Goal: Transaction & Acquisition: Purchase product/service

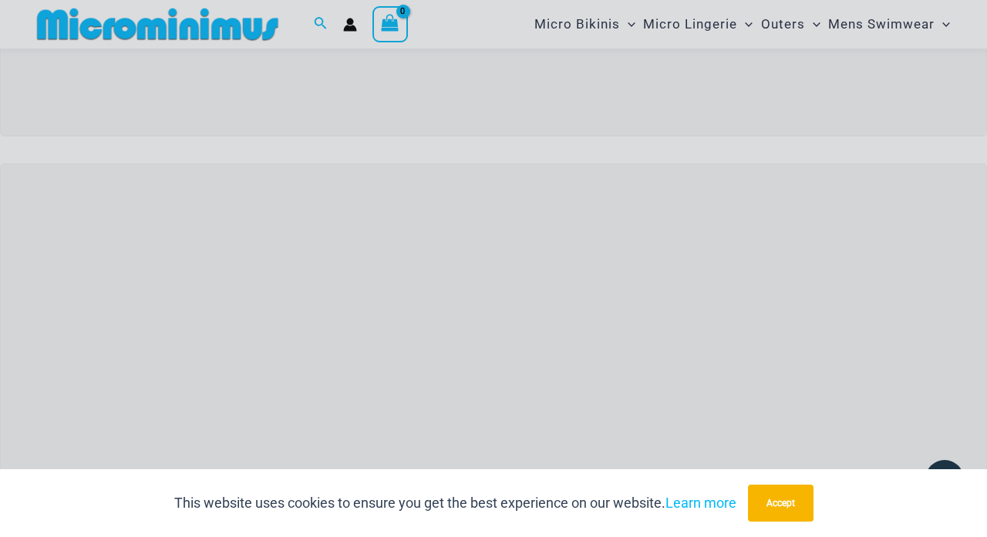
scroll to position [446, 0]
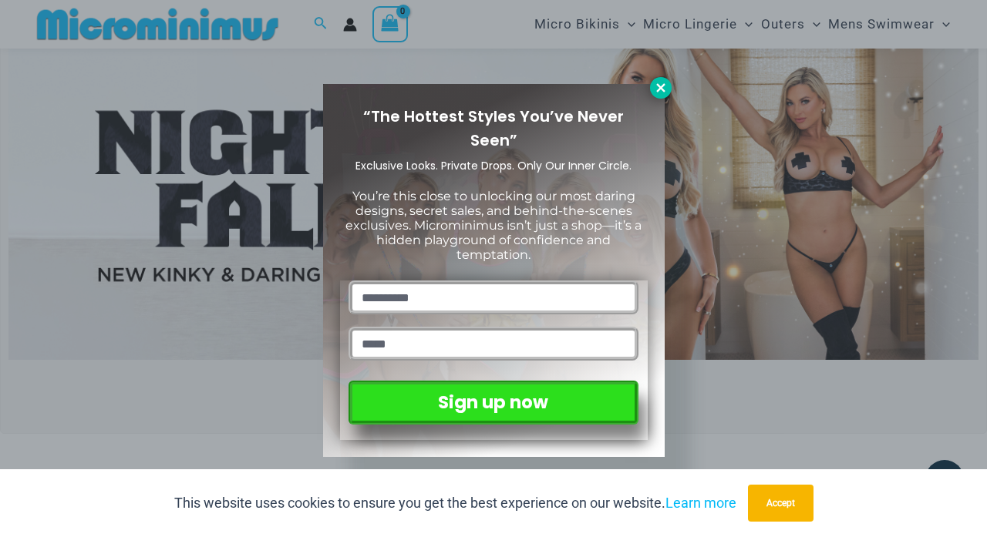
click at [666, 85] on icon at bounding box center [661, 88] width 14 height 14
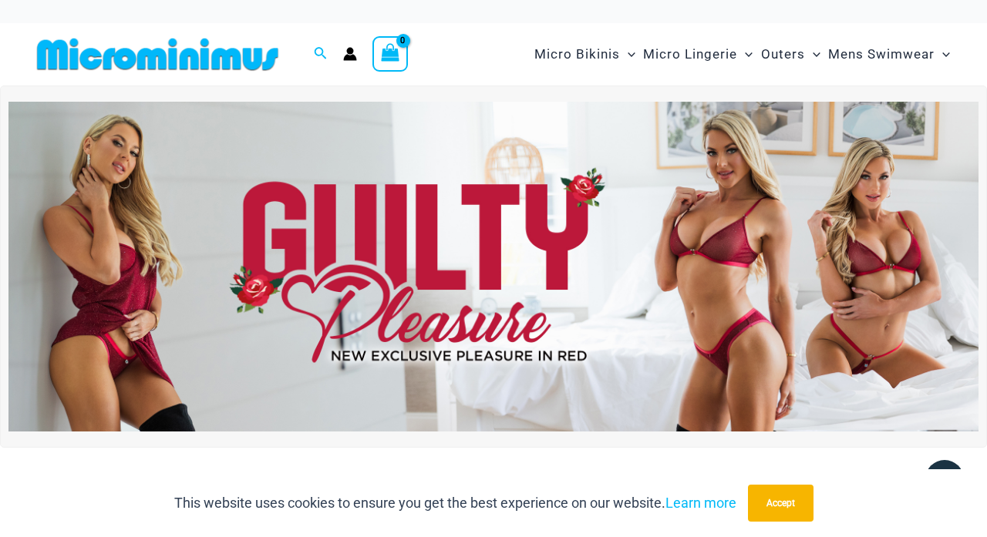
scroll to position [0, 0]
click at [631, 232] on img at bounding box center [493, 267] width 970 height 330
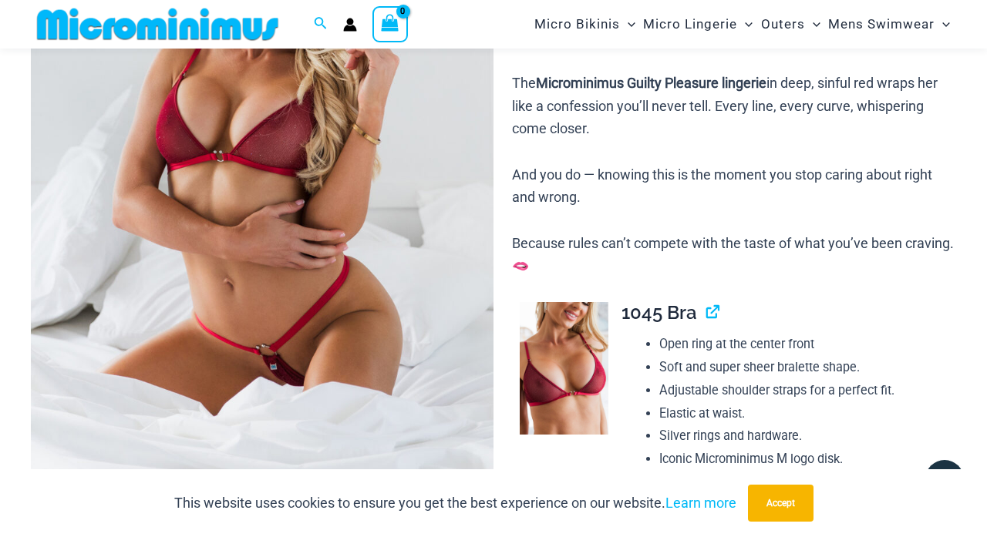
scroll to position [331, 0]
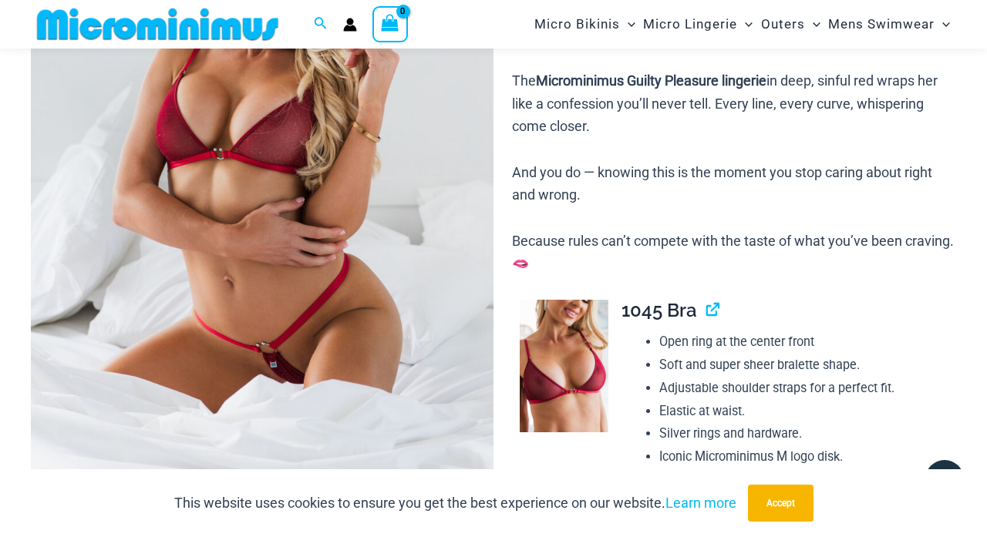
click at [297, 190] on img at bounding box center [262, 156] width 462 height 694
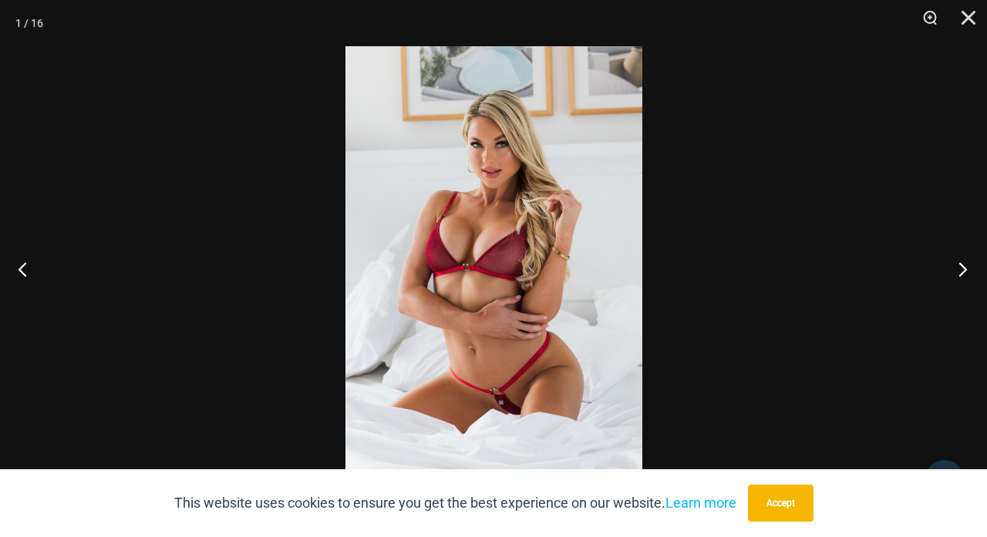
click at [963, 269] on button "Next" at bounding box center [958, 268] width 58 height 77
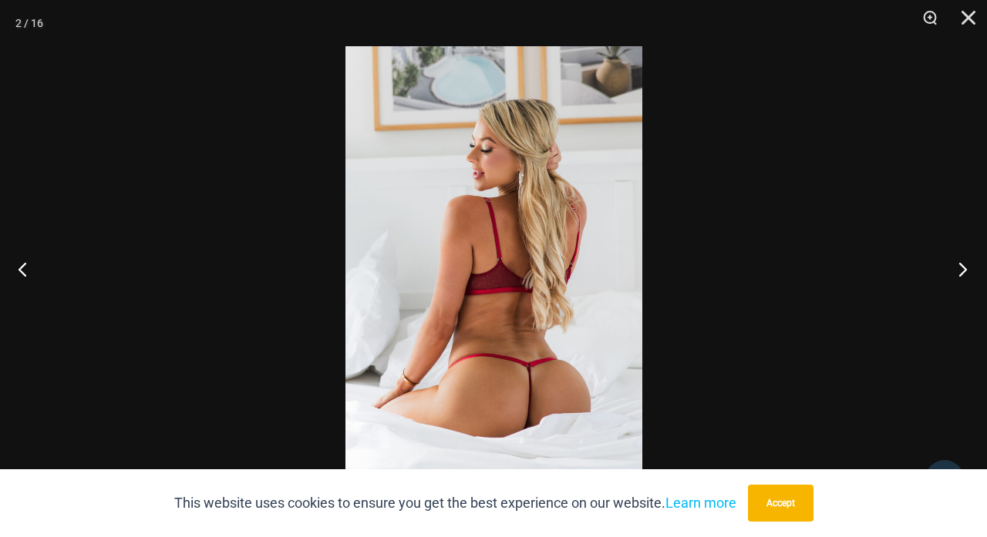
click at [963, 269] on button "Next" at bounding box center [958, 268] width 58 height 77
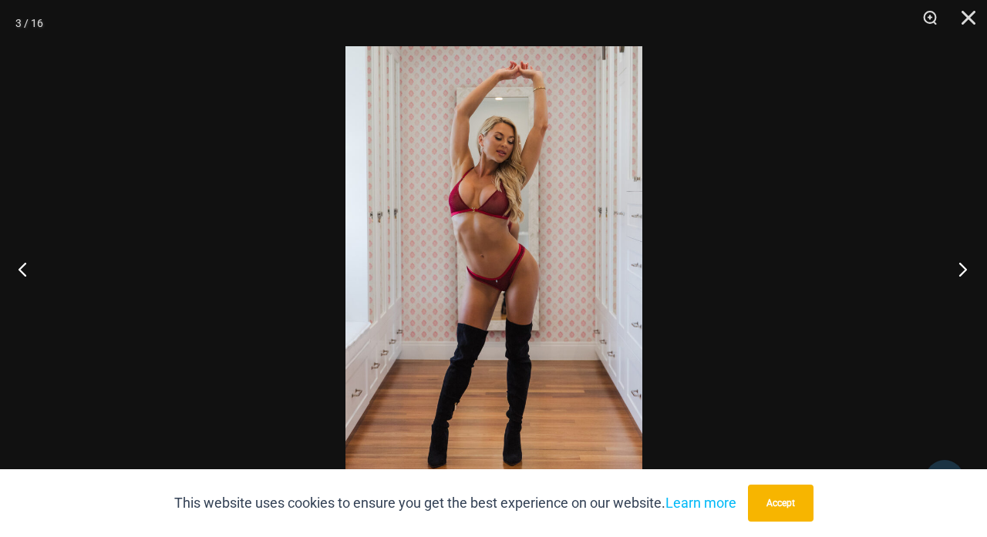
click at [963, 269] on button "Next" at bounding box center [958, 268] width 58 height 77
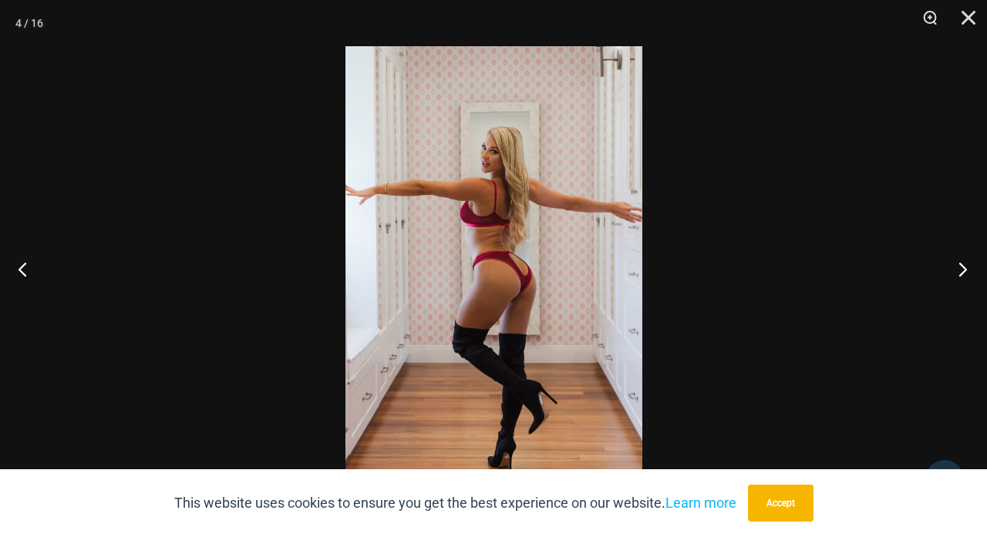
click at [963, 269] on button "Next" at bounding box center [958, 268] width 58 height 77
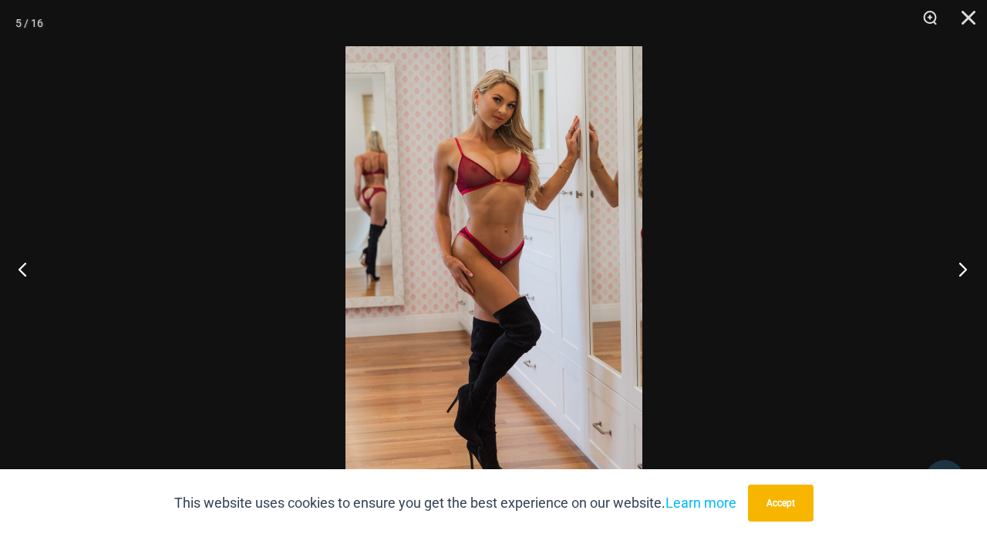
click at [963, 269] on button "Next" at bounding box center [958, 268] width 58 height 77
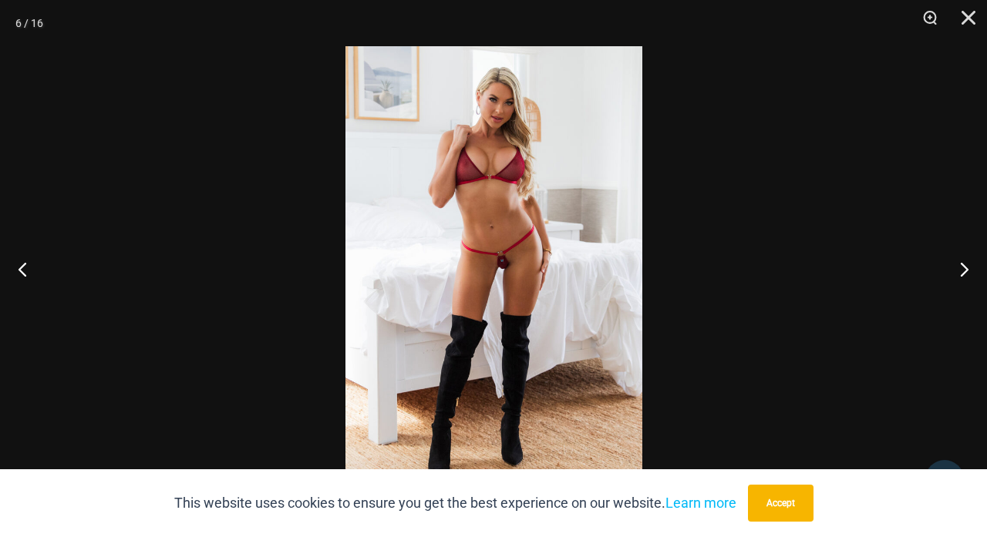
click at [553, 197] on img at bounding box center [493, 268] width 297 height 445
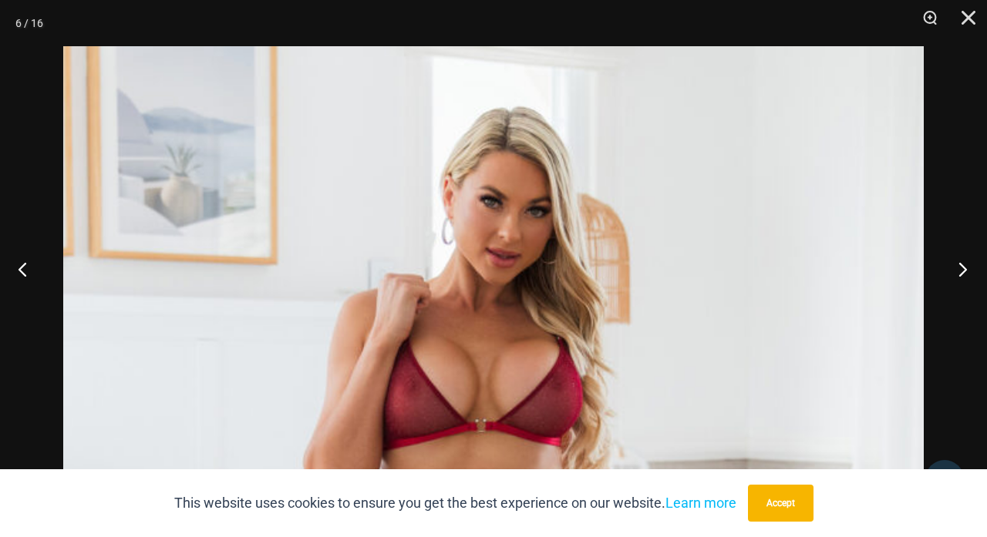
click at [963, 266] on button "Next" at bounding box center [958, 268] width 58 height 77
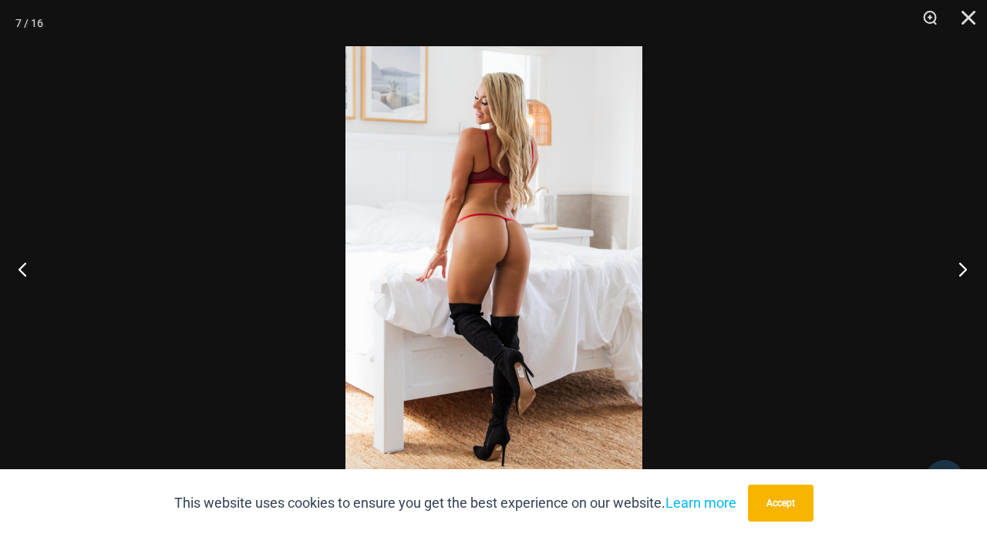
click at [963, 266] on button "Next" at bounding box center [958, 268] width 58 height 77
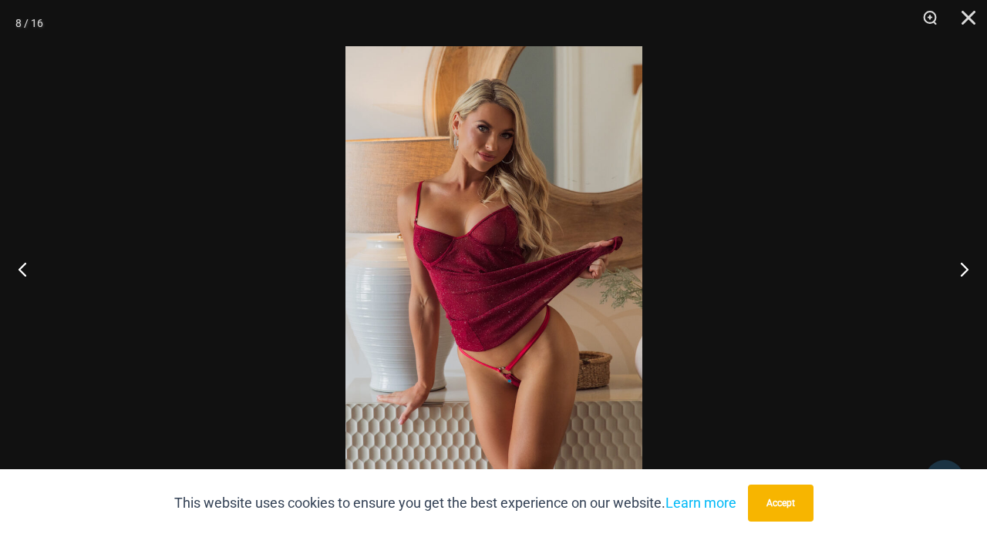
click at [586, 276] on img at bounding box center [493, 268] width 297 height 445
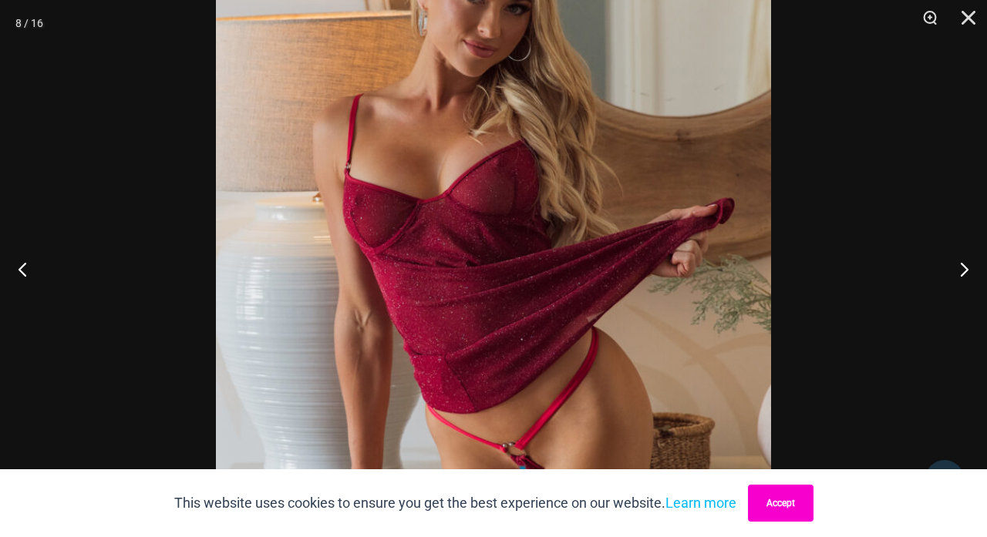
click at [793, 501] on button "Accept" at bounding box center [781, 503] width 66 height 37
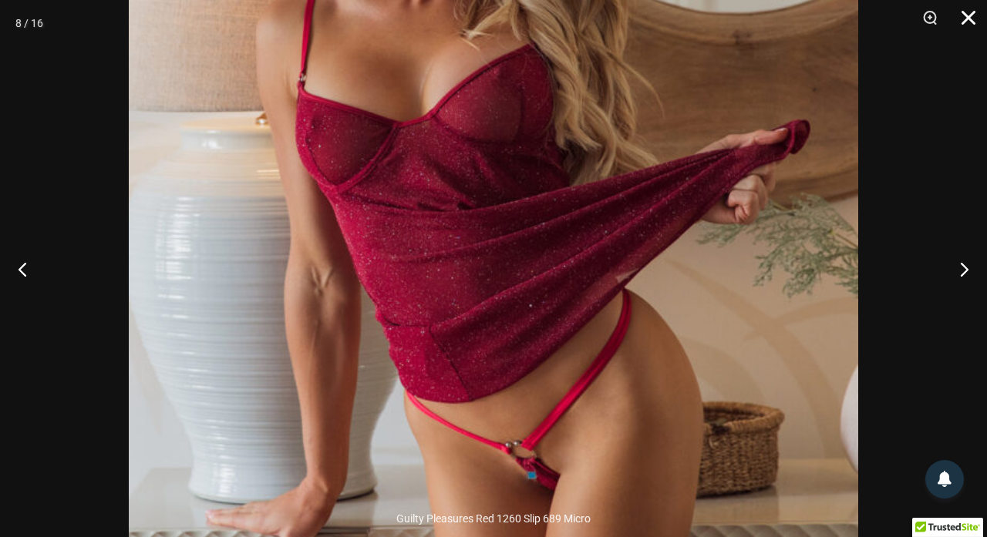
click at [969, 12] on button "Close" at bounding box center [962, 23] width 39 height 46
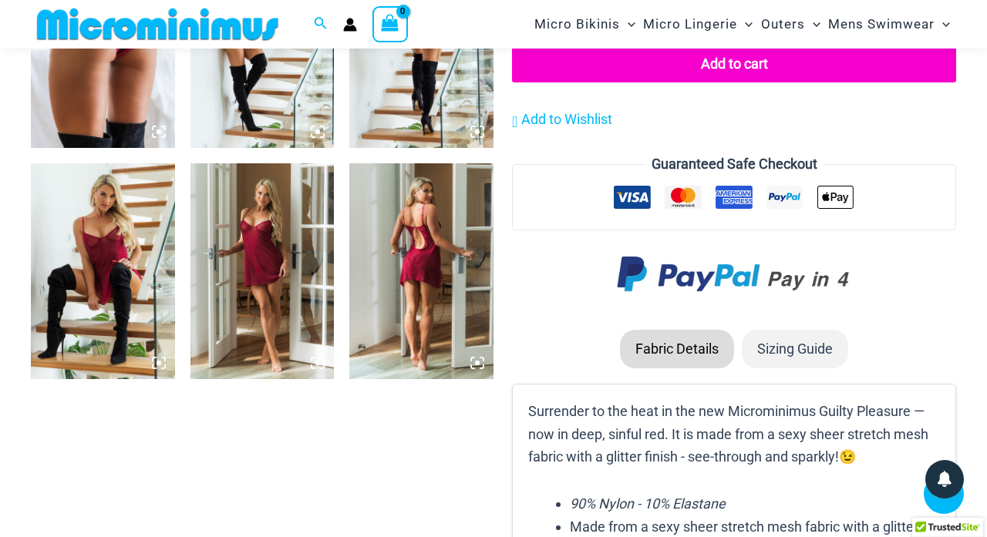
scroll to position [1593, 0]
